Goal: Navigation & Orientation: Find specific page/section

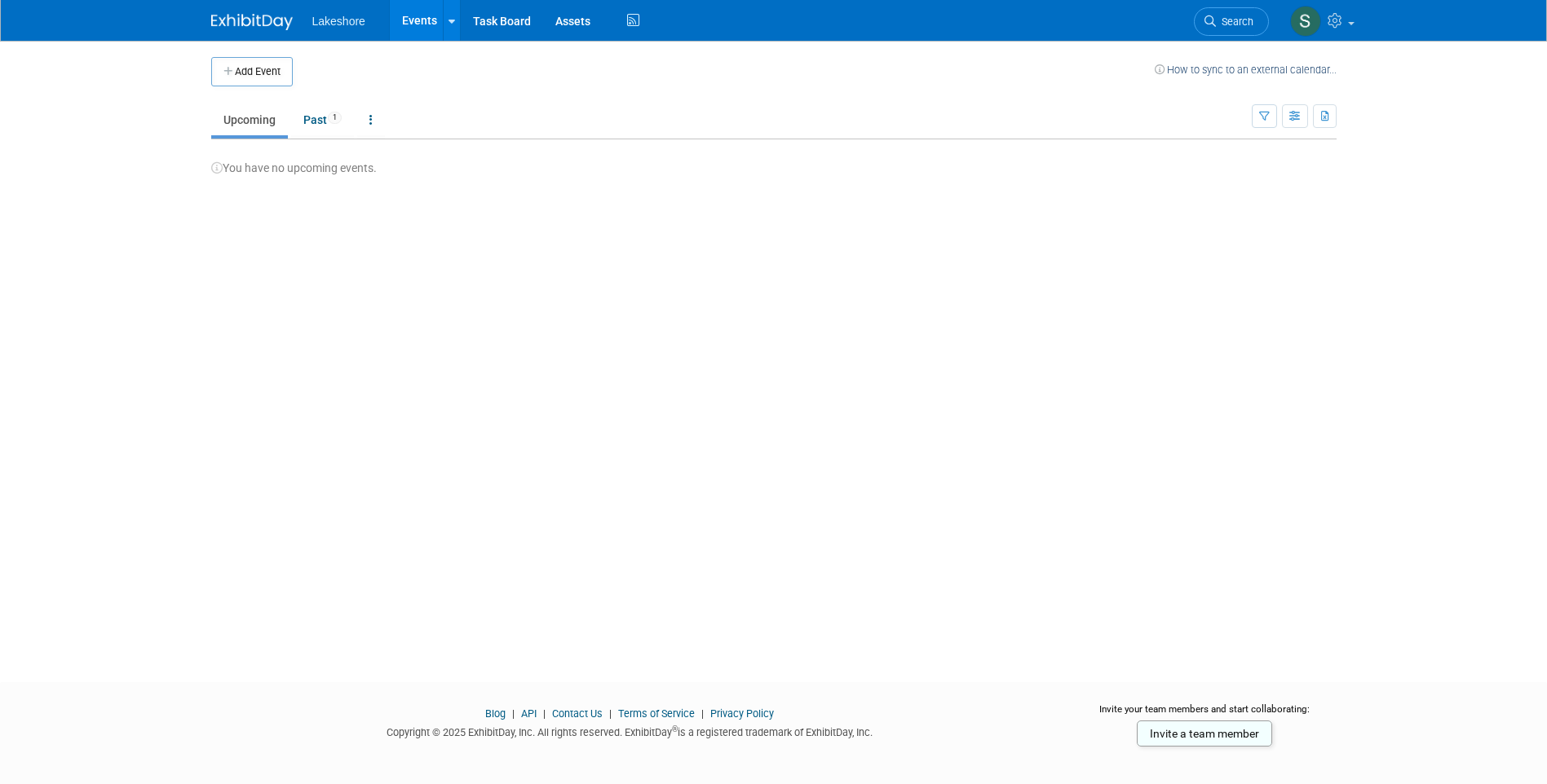
click at [418, 20] on link "Events" at bounding box center [419, 21] width 59 height 41
click at [356, 24] on span "Lakeshore" at bounding box center [339, 21] width 53 height 13
click at [450, 27] on div at bounding box center [452, 20] width 7 height 16
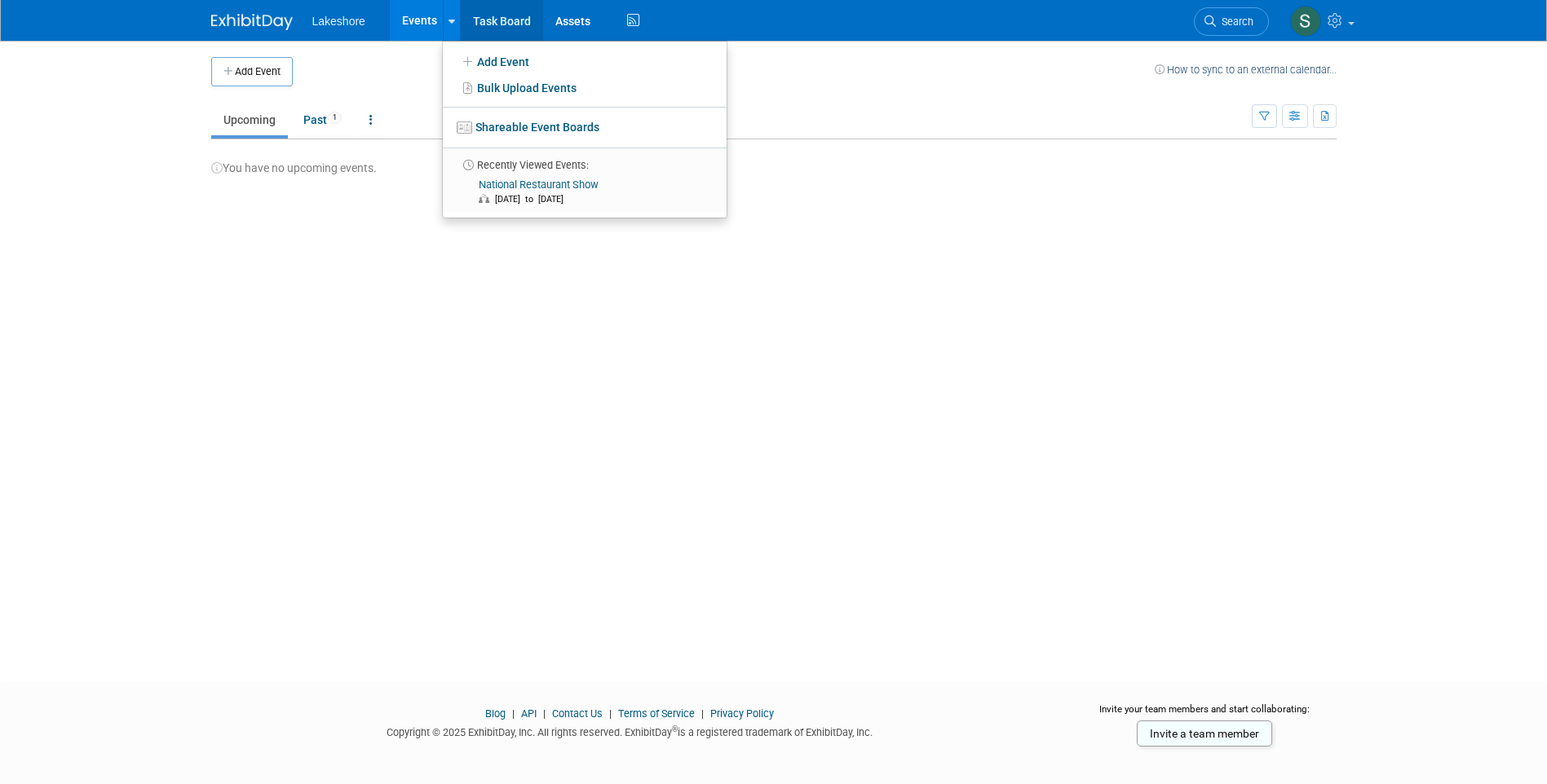
click at [502, 17] on link "Task Board" at bounding box center [502, 21] width 82 height 41
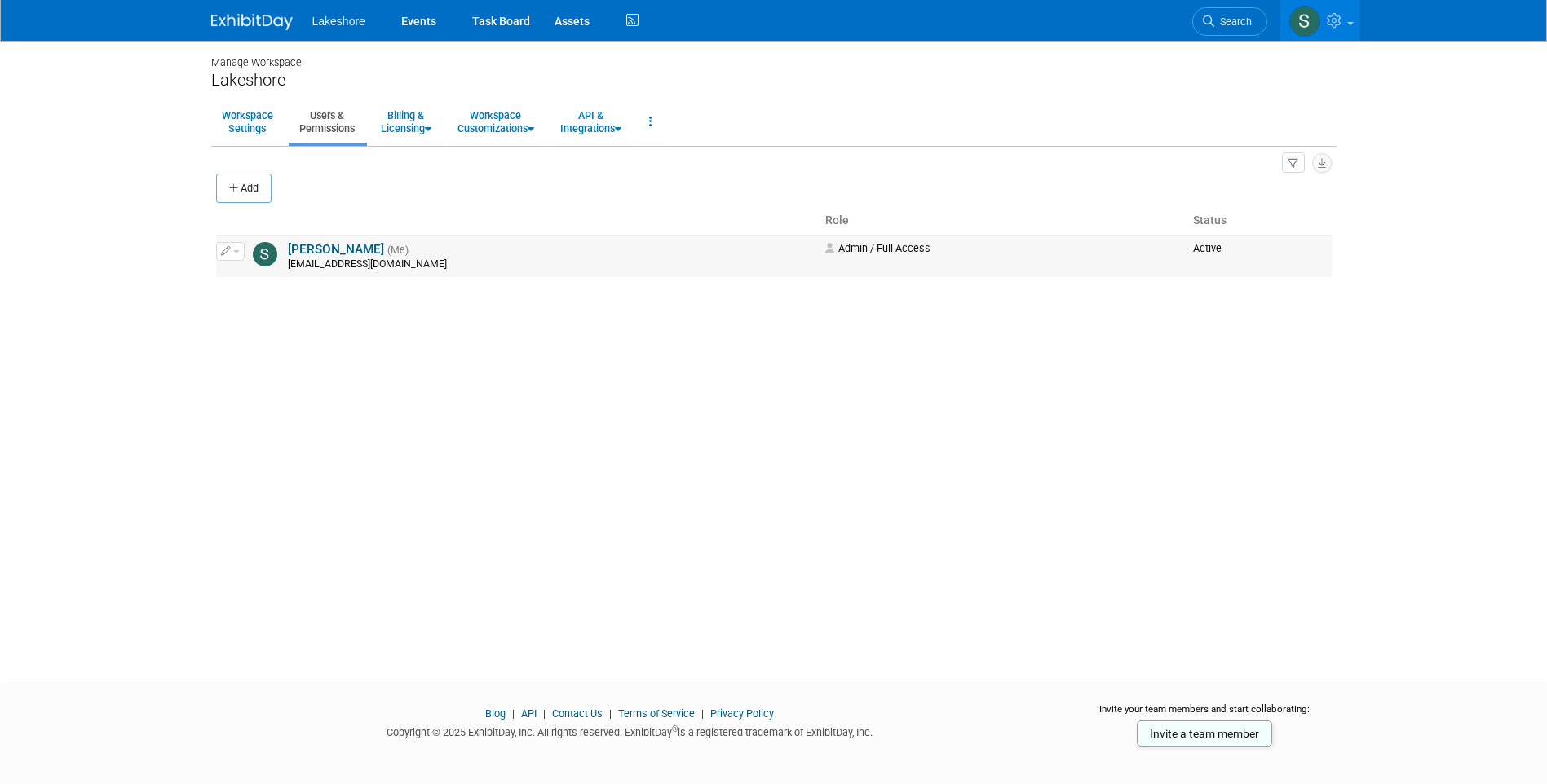
click at [328, 249] on link "[PERSON_NAME]" at bounding box center [336, 249] width 96 height 15
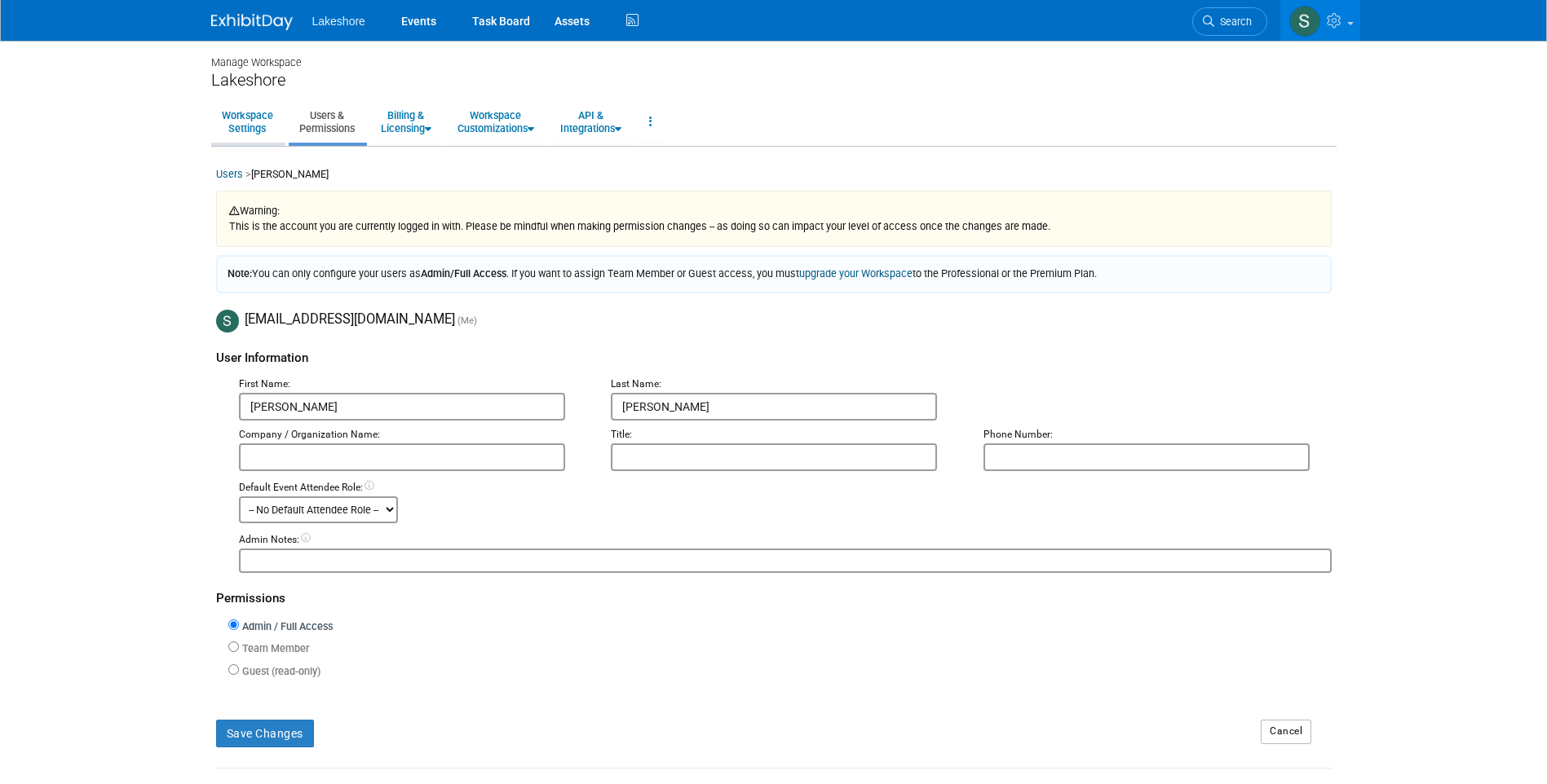
click at [246, 126] on link "Workspace Settings" at bounding box center [247, 122] width 73 height 40
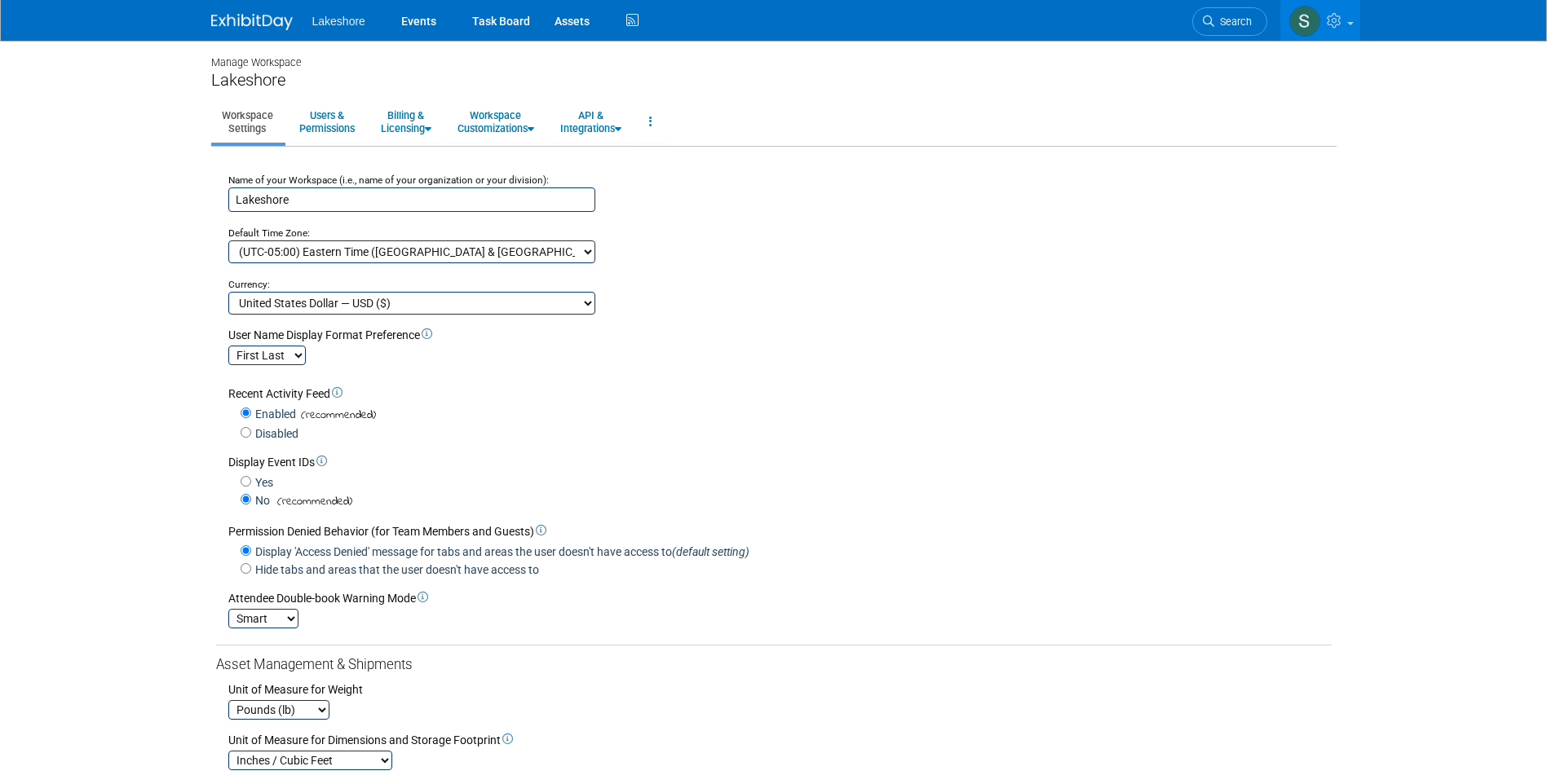
click at [268, 21] on img at bounding box center [251, 21] width 81 height 16
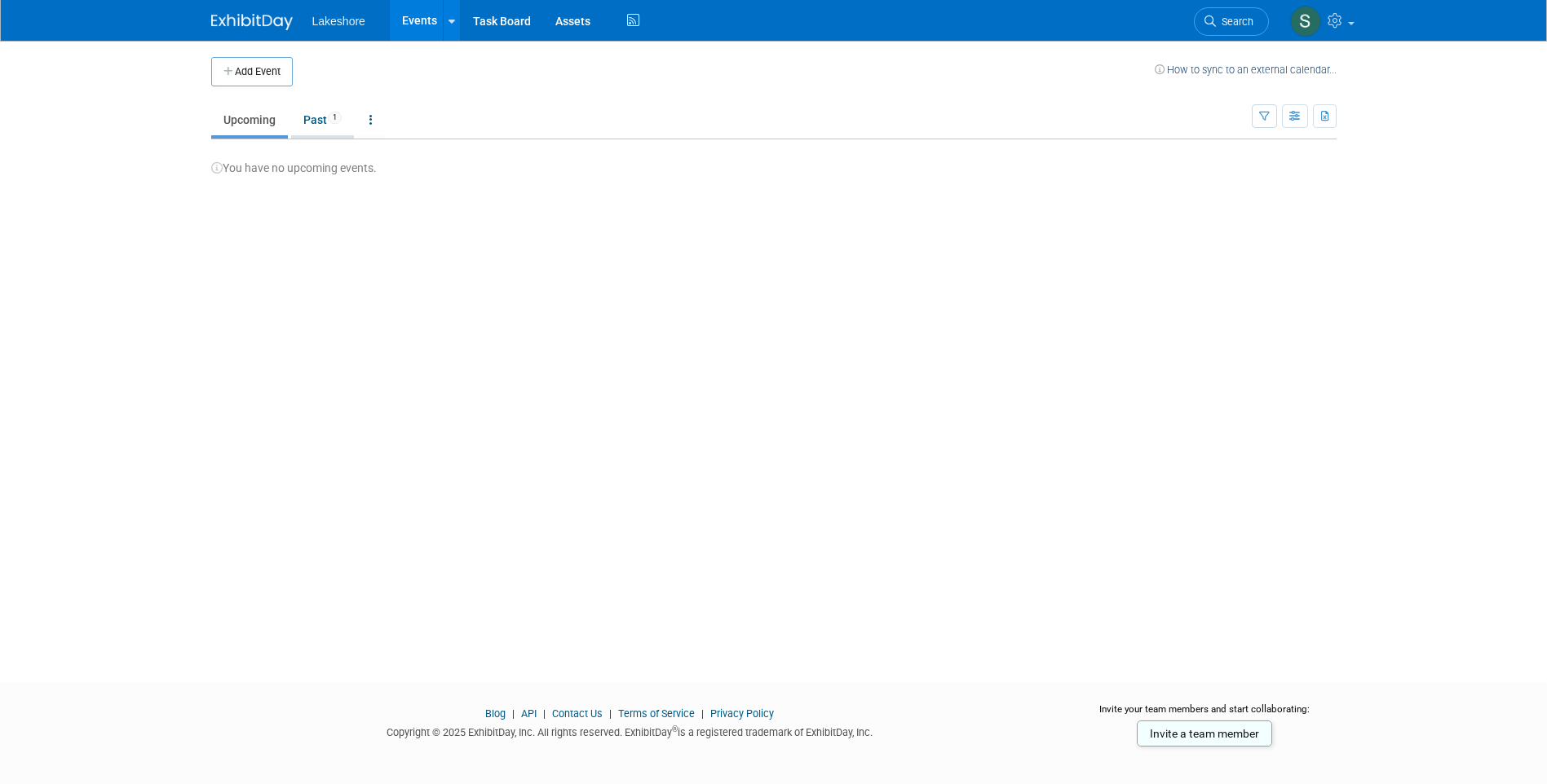
click at [304, 122] on link "Past 1" at bounding box center [322, 120] width 63 height 31
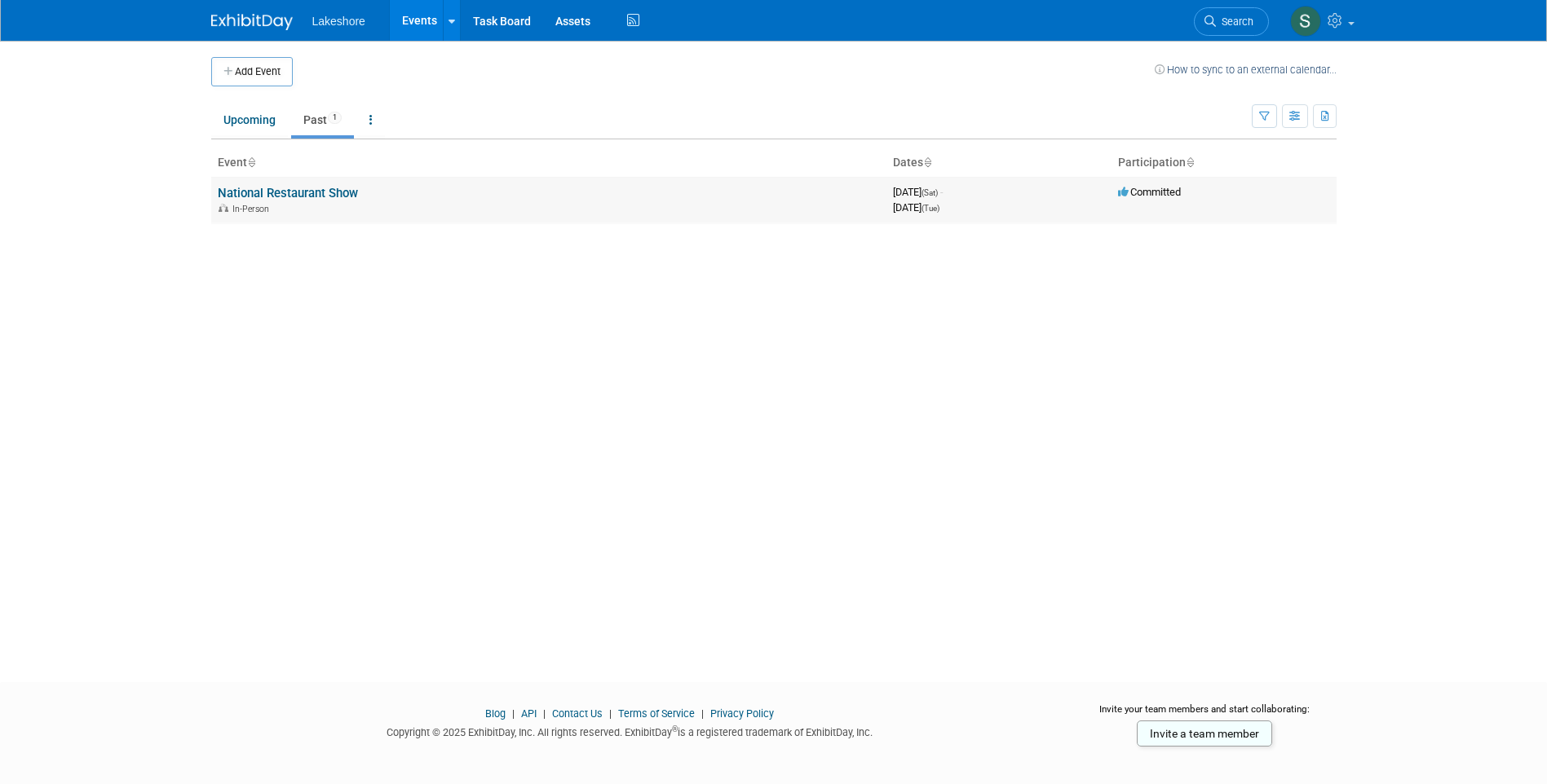
click at [297, 193] on link "National Restaurant Show" at bounding box center [288, 193] width 141 height 15
